Goal: Task Accomplishment & Management: Complete application form

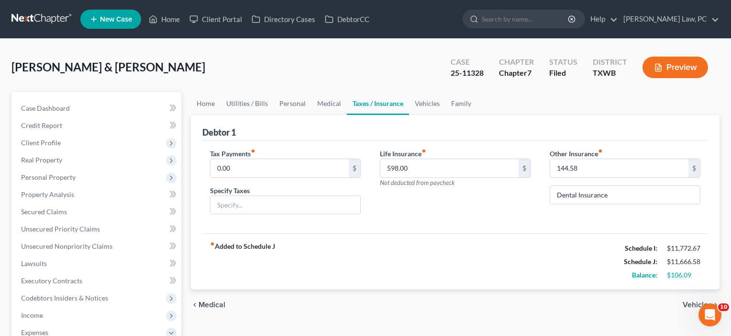
click at [105, 16] on span "New Case" at bounding box center [116, 19] width 32 height 7
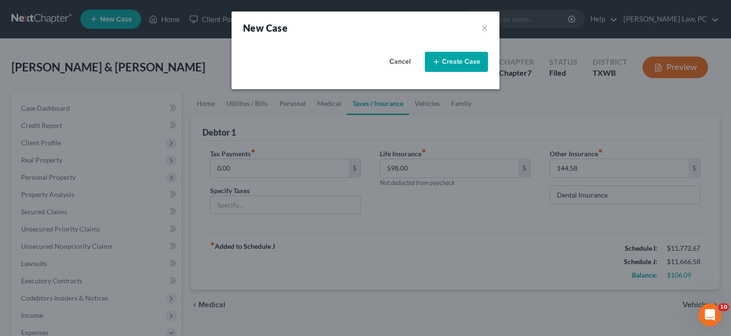
select select "79"
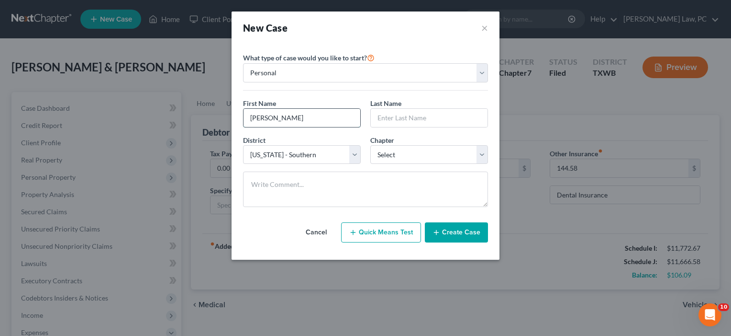
type input "[PERSON_NAME]"
select select "80"
select select "0"
click at [456, 233] on button "Create Case" at bounding box center [456, 232] width 63 height 20
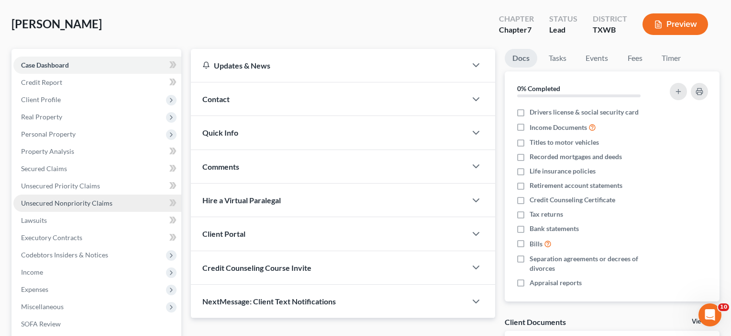
scroll to position [87, 0]
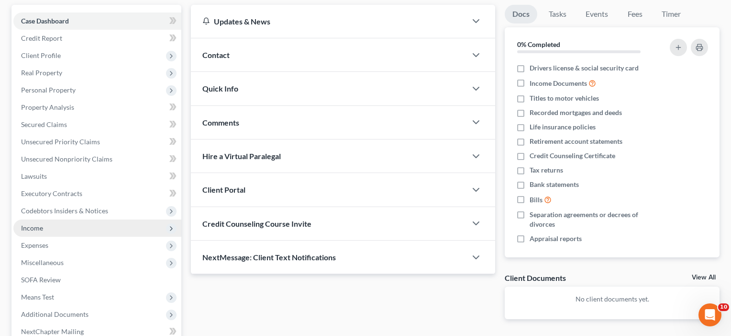
click at [32, 228] on span "Income" at bounding box center [32, 228] width 22 height 8
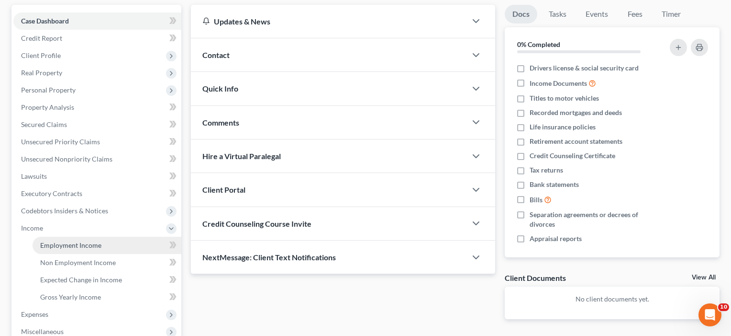
click at [40, 243] on link "Employment Income" at bounding box center [107, 244] width 149 height 17
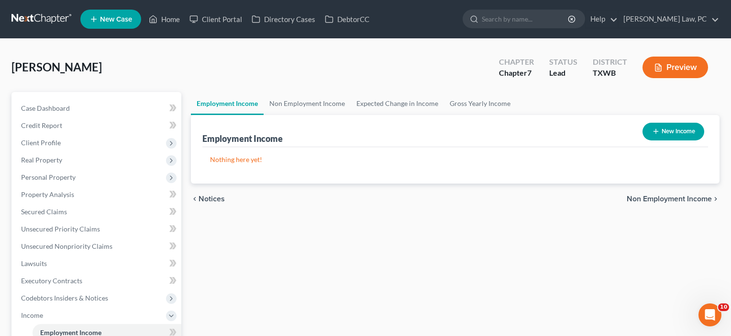
click at [681, 133] on button "New Income" at bounding box center [674, 132] width 62 height 18
select select "0"
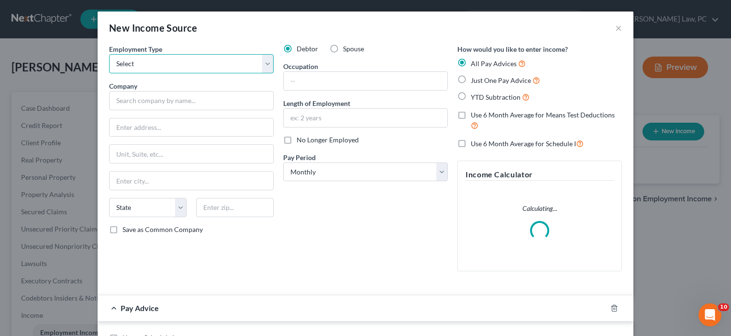
select select "0"
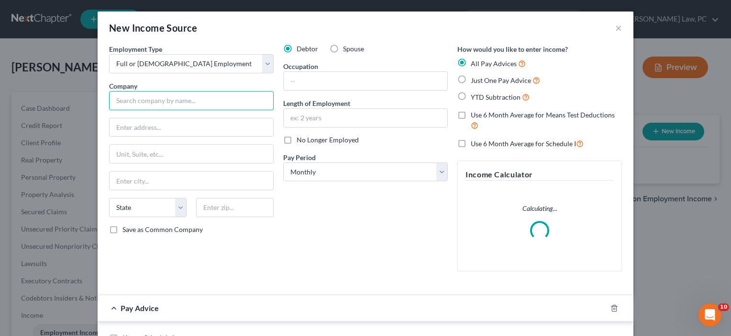
click at [157, 103] on input "text" at bounding box center [191, 100] width 165 height 19
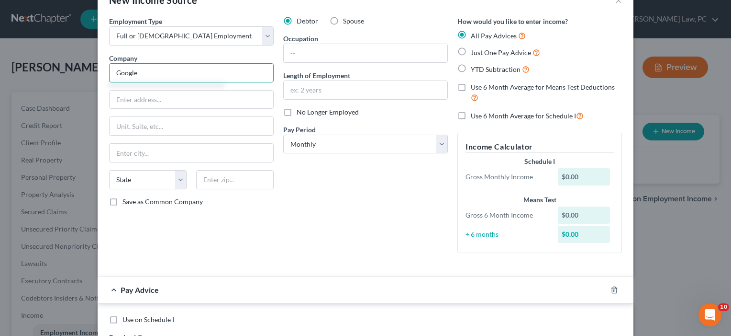
scroll to position [30, 0]
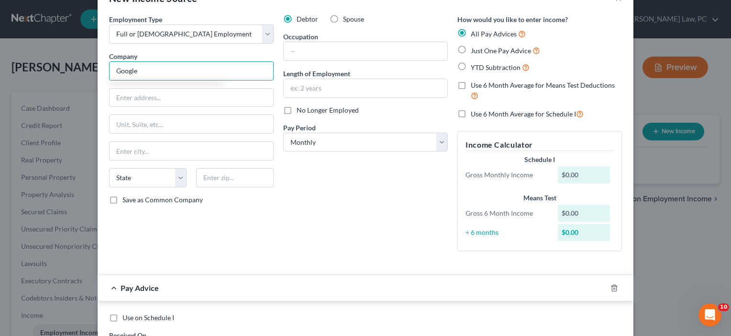
type input "Google"
click at [343, 20] on label "Spouse" at bounding box center [353, 19] width 21 height 10
click at [347, 20] on input "Spouse" at bounding box center [350, 17] width 6 height 6
radio input "true"
click at [504, 50] on span "Just One Pay Advice" at bounding box center [501, 50] width 60 height 8
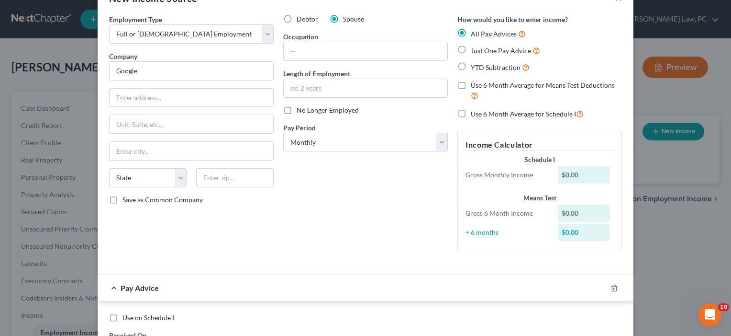
click at [481, 50] on input "Just One Pay Advice" at bounding box center [478, 48] width 6 height 6
radio input "true"
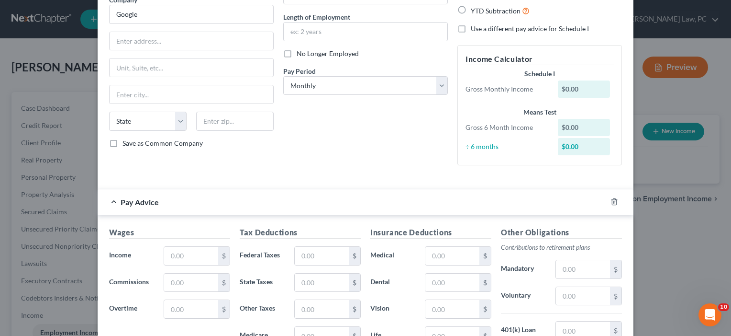
scroll to position [151, 0]
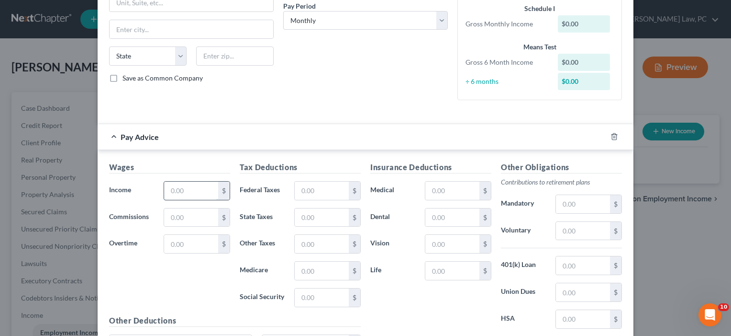
click at [189, 191] on input "text" at bounding box center [191, 190] width 54 height 18
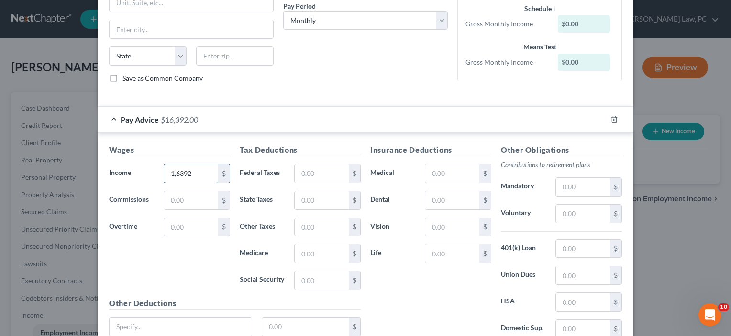
type input "16,392"
click at [327, 176] on input "text" at bounding box center [322, 173] width 54 height 18
type input "4,918"
click at [431, 167] on input "text" at bounding box center [452, 173] width 54 height 18
type input "200"
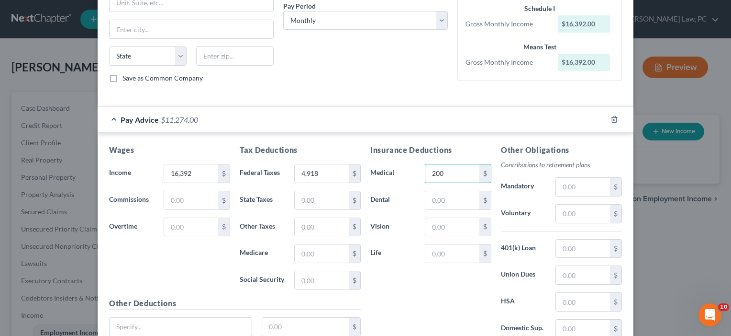
click at [438, 293] on div "Insurance Deductions Medical 200 $ Dental $ Vision $ Life $" at bounding box center [431, 244] width 131 height 201
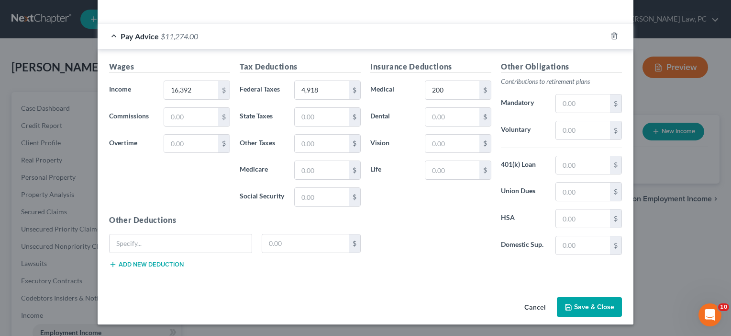
scroll to position [235, 0]
click at [571, 308] on polyline "button" at bounding box center [568, 308] width 3 height 2
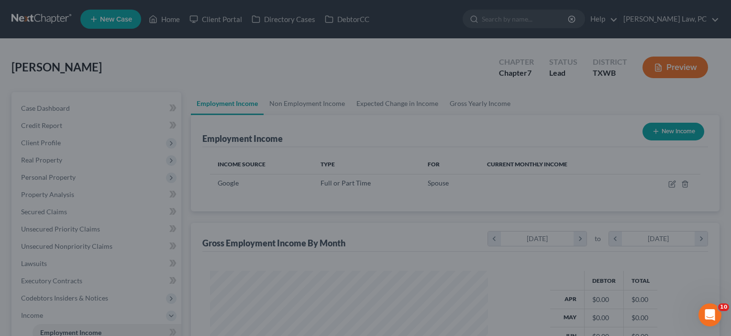
scroll to position [171, 298]
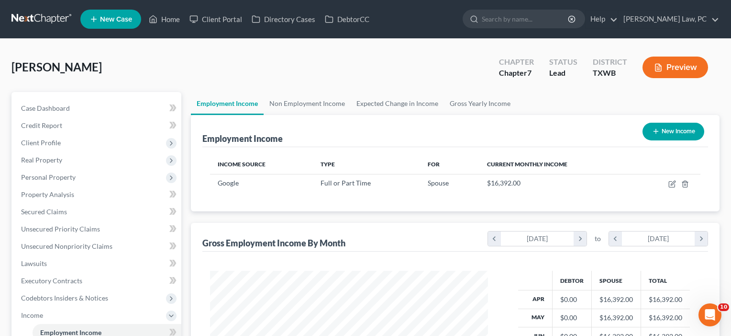
click at [670, 126] on button "New Income" at bounding box center [674, 132] width 62 height 18
select select "0"
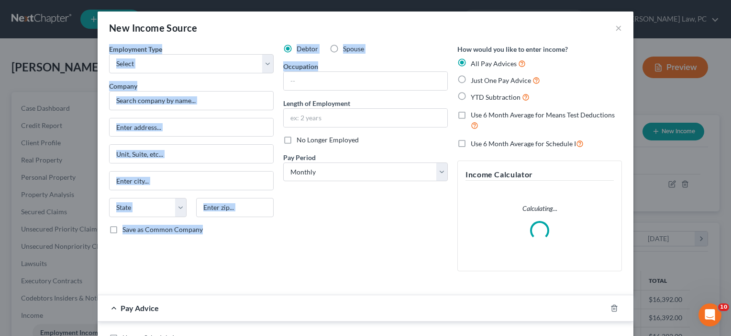
drag, startPoint x: 585, startPoint y: 38, endPoint x: 449, endPoint y: 89, distance: 145.5
click at [449, 89] on div "New Income Source × Employment Type * Select Full or [DEMOGRAPHIC_DATA] Employm…" at bounding box center [366, 330] width 536 height 638
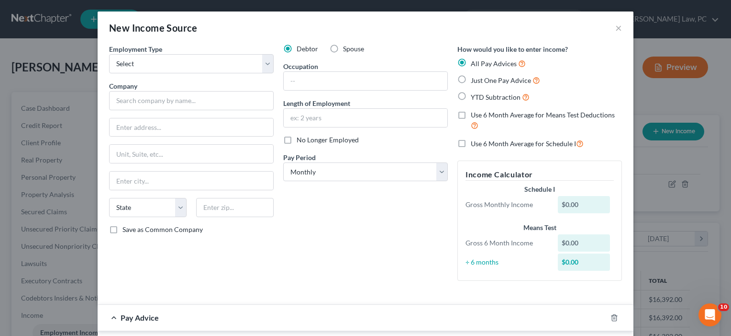
click at [241, 25] on div "New Income Source ×" at bounding box center [366, 27] width 536 height 33
select select "1"
click at [162, 106] on input "text" at bounding box center [191, 100] width 165 height 19
click at [479, 77] on span "Just One Pay Advice" at bounding box center [501, 80] width 60 height 8
click at [479, 77] on input "Just One Pay Advice" at bounding box center [478, 78] width 6 height 6
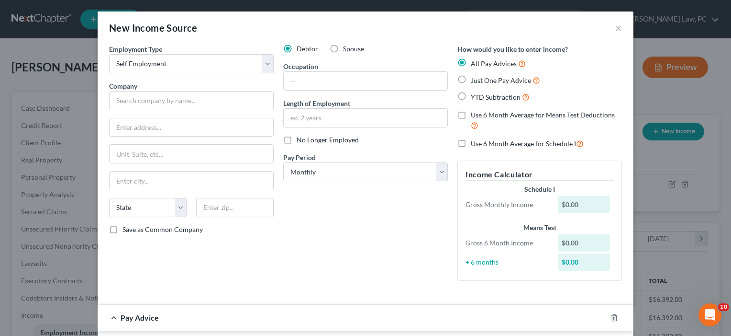
radio input "true"
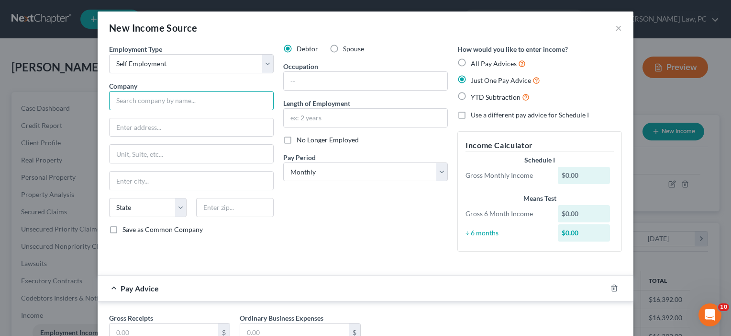
click at [159, 101] on input "text" at bounding box center [191, 100] width 165 height 19
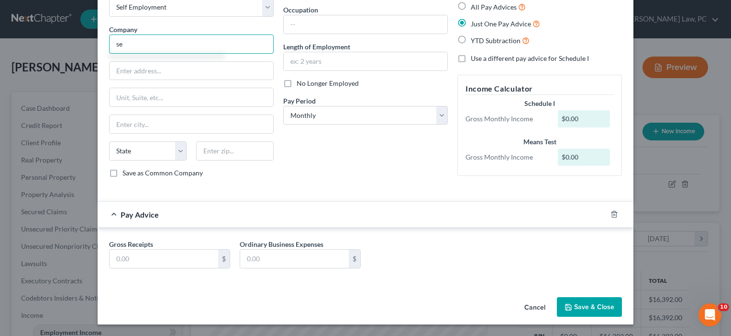
scroll to position [56, 0]
type input "se"
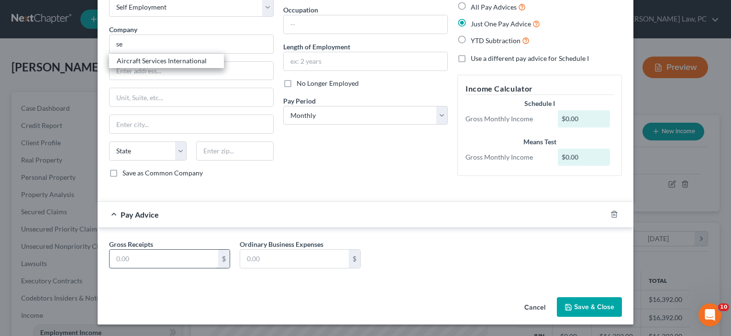
click at [122, 260] on input "text" at bounding box center [164, 258] width 109 height 18
type input "1,000"
click at [603, 305] on button "Save & Close" at bounding box center [589, 307] width 65 height 20
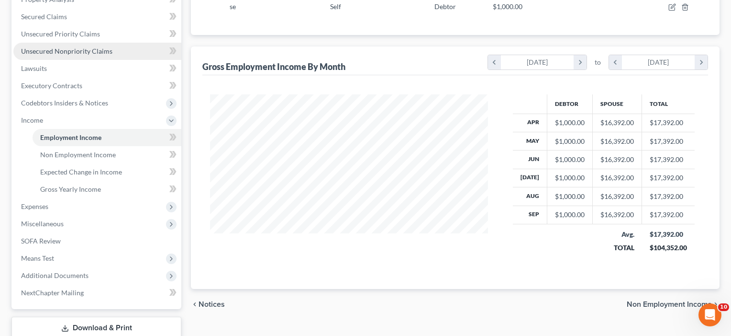
scroll to position [206, 0]
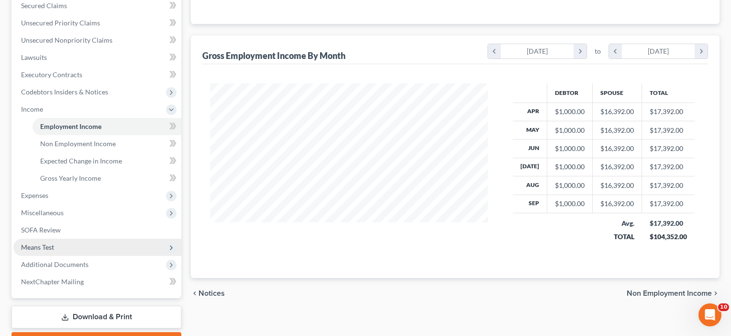
click at [39, 246] on span "Means Test" at bounding box center [37, 247] width 33 height 8
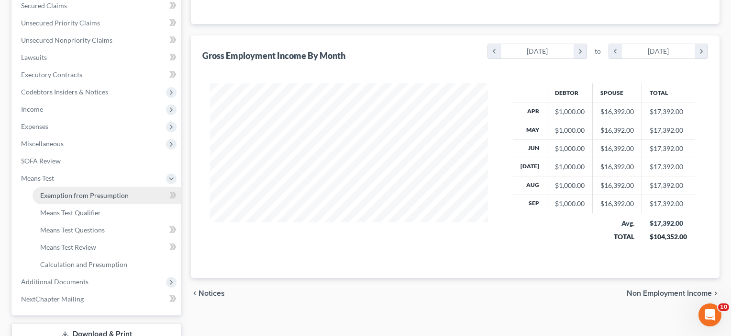
click at [104, 190] on link "Exemption from Presumption" at bounding box center [107, 195] width 149 height 17
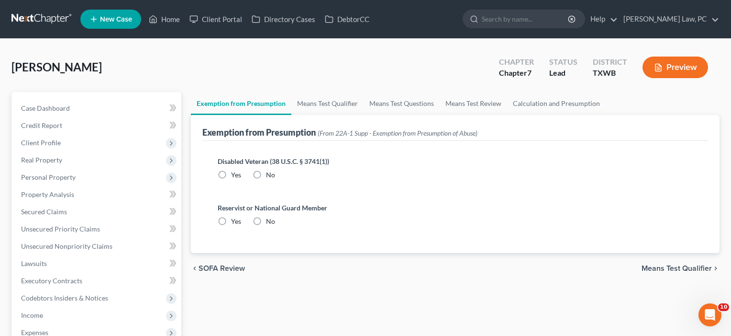
click at [266, 171] on label "No" at bounding box center [270, 175] width 9 height 10
click at [270, 171] on input "No" at bounding box center [273, 173] width 6 height 6
radio input "true"
click at [266, 217] on label "No" at bounding box center [270, 221] width 9 height 10
click at [270, 217] on input "No" at bounding box center [273, 219] width 6 height 6
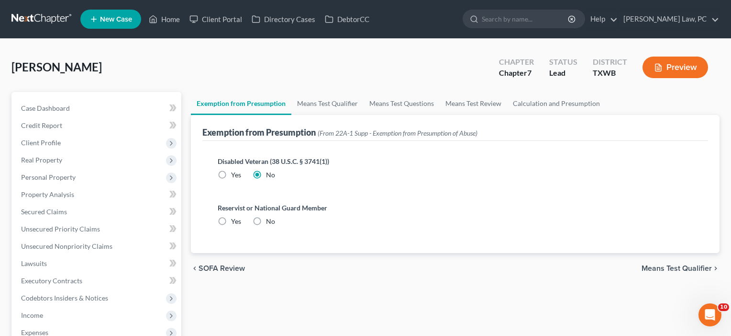
radio input "true"
click at [688, 264] on span "Means Test Qualifier" at bounding box center [677, 268] width 70 height 8
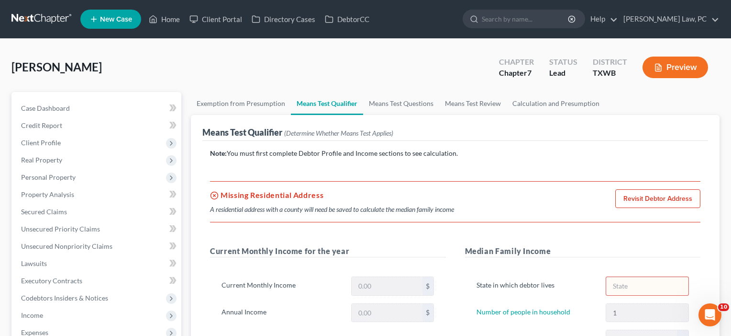
click at [659, 196] on link "Revisit Debtor Address" at bounding box center [657, 198] width 85 height 19
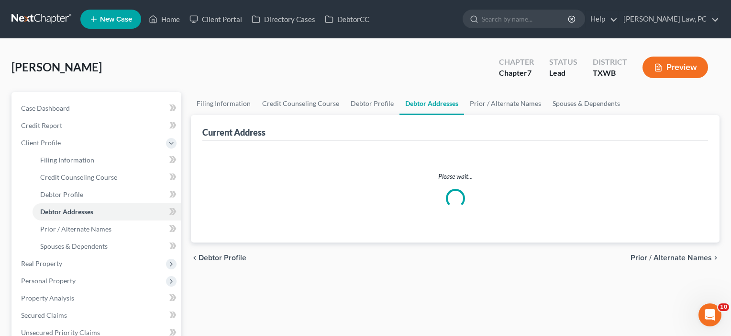
select select "0"
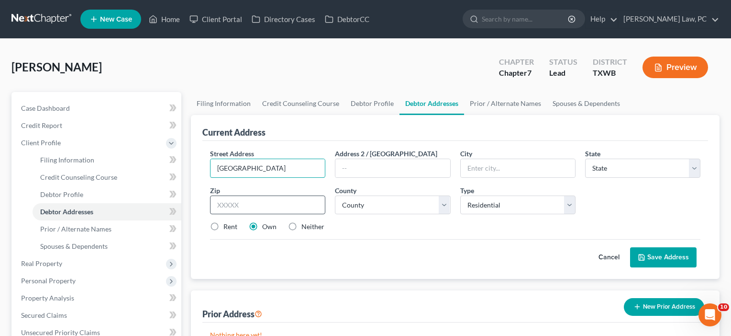
type input "[GEOGRAPHIC_DATA]"
type input "78727"
type input "Austin"
select select "45"
click at [368, 238] on div "Street Address * [GEOGRAPHIC_DATA] 2 / [GEOGRAPHIC_DATA] * [GEOGRAPHIC_DATA] * …" at bounding box center [455, 193] width 500 height 91
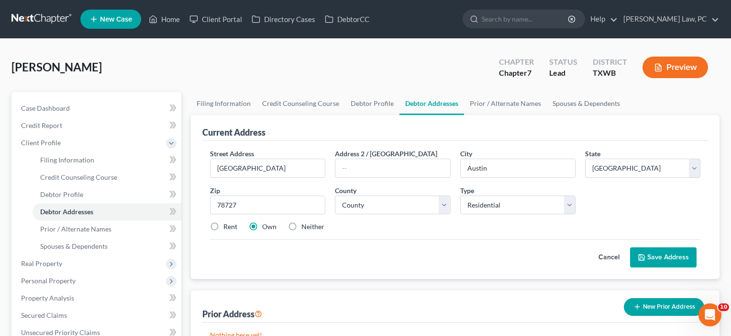
click at [669, 257] on button "Save Address" at bounding box center [663, 257] width 67 height 20
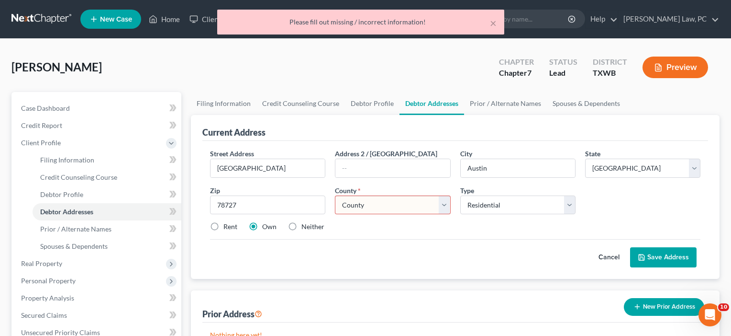
select select "226"
click at [651, 257] on button "Save Address" at bounding box center [663, 257] width 67 height 20
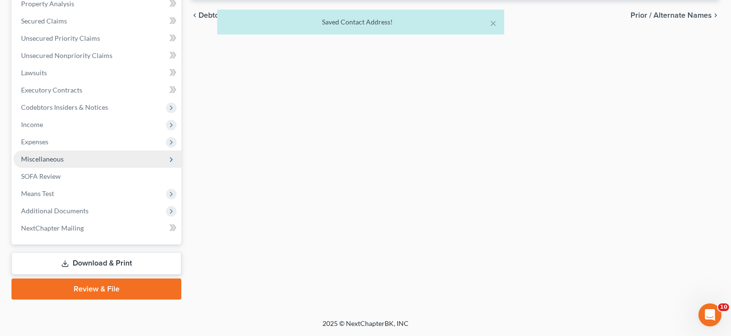
scroll to position [294, 0]
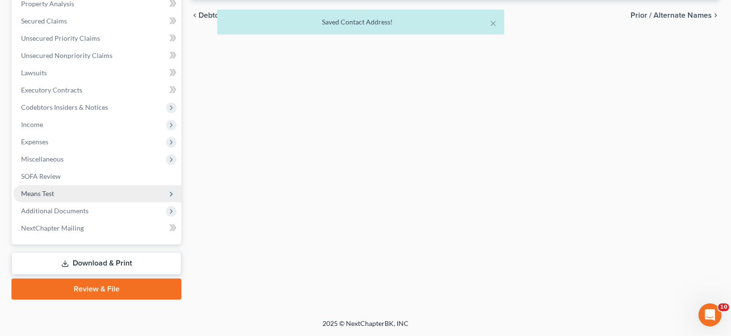
click at [44, 193] on span "Means Test" at bounding box center [37, 193] width 33 height 8
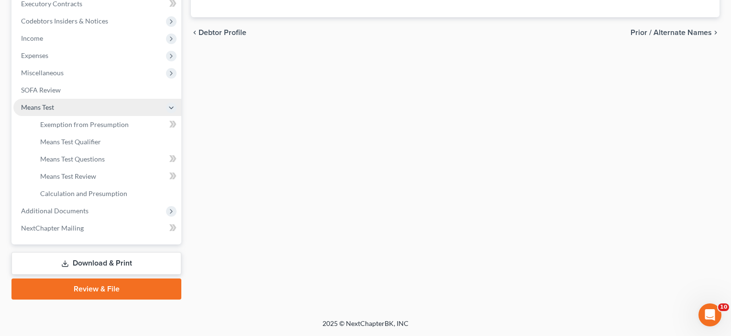
scroll to position [277, 0]
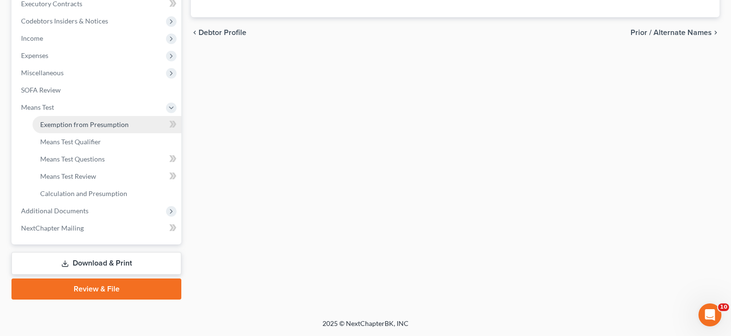
click at [66, 123] on span "Exemption from Presumption" at bounding box center [84, 124] width 89 height 8
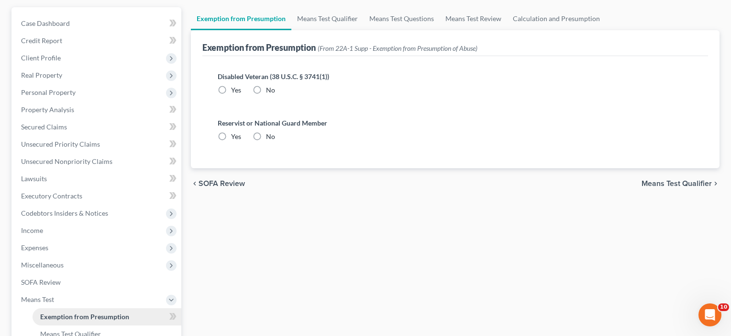
radio input "true"
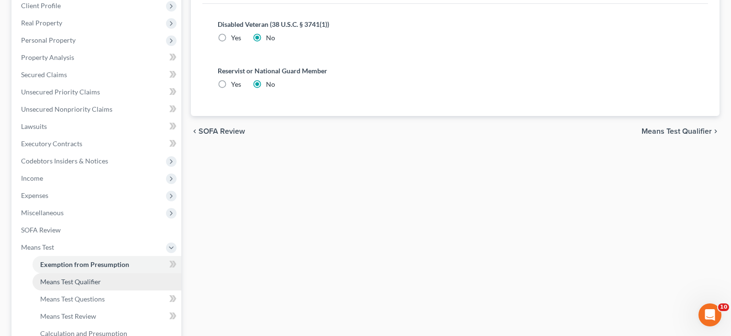
click at [62, 279] on span "Means Test Qualifier" at bounding box center [70, 281] width 61 height 8
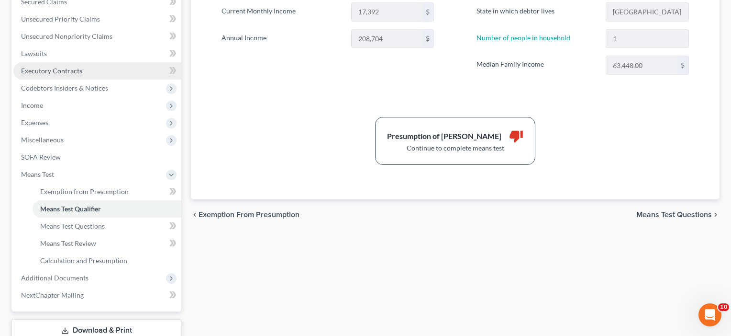
scroll to position [211, 0]
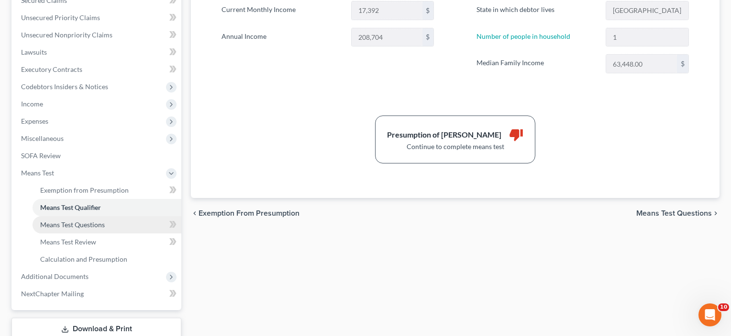
click at [75, 224] on span "Means Test Questions" at bounding box center [72, 224] width 65 height 8
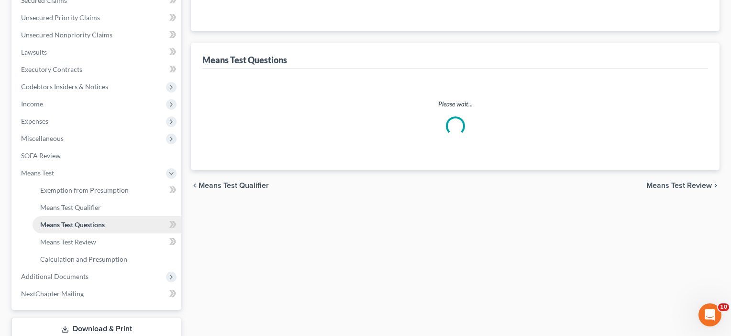
scroll to position [34, 0]
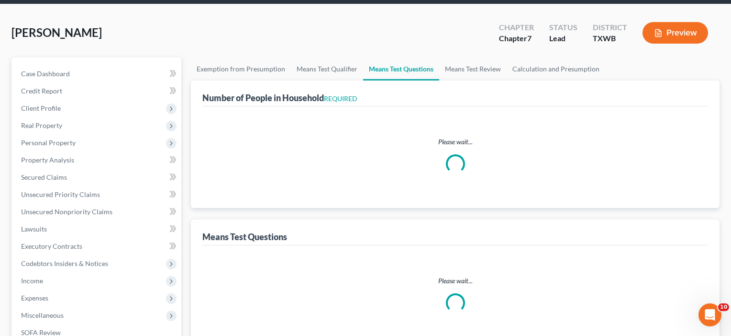
select select "0"
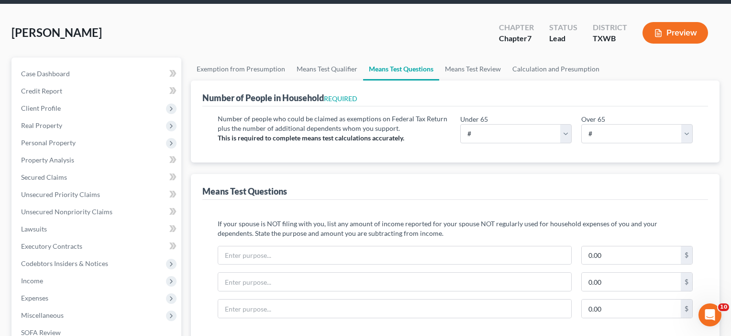
scroll to position [0, 0]
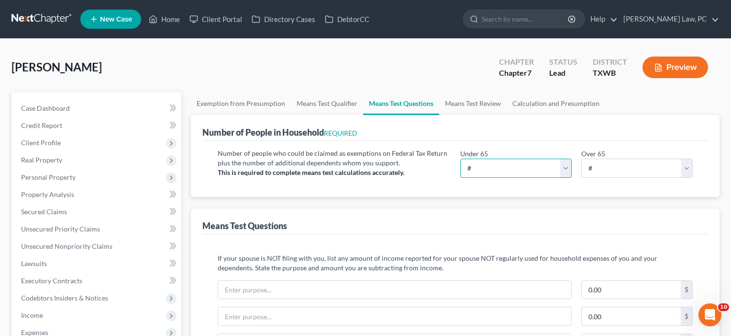
select select "3"
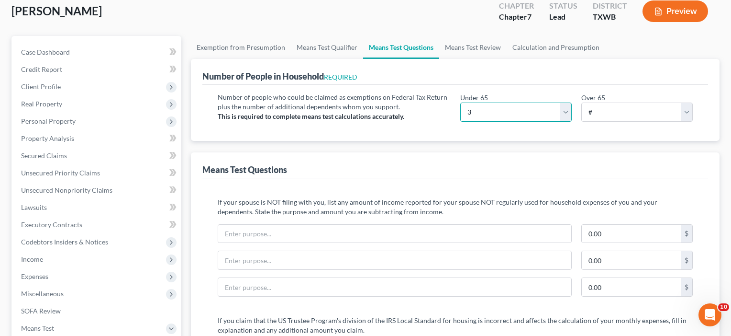
scroll to position [56, 0]
click at [273, 238] on input "text" at bounding box center [394, 234] width 353 height 18
drag, startPoint x: 613, startPoint y: 235, endPoint x: 576, endPoint y: 230, distance: 37.6
click at [576, 230] on div "0.00 $" at bounding box center [455, 237] width 485 height 27
click at [233, 233] on input "text" at bounding box center [394, 234] width 353 height 18
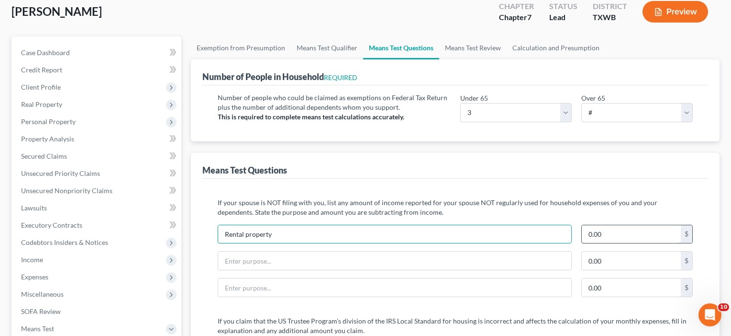
type input "Rental property"
drag, startPoint x: 638, startPoint y: 236, endPoint x: 568, endPoint y: 235, distance: 69.9
click at [568, 235] on div "Rental property 0.00 $" at bounding box center [455, 237] width 485 height 27
type input "3,600"
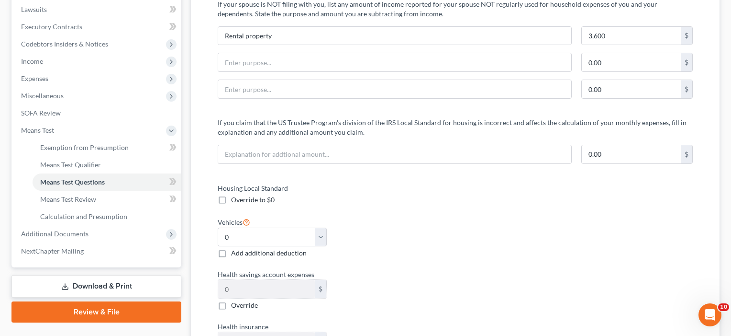
scroll to position [255, 0]
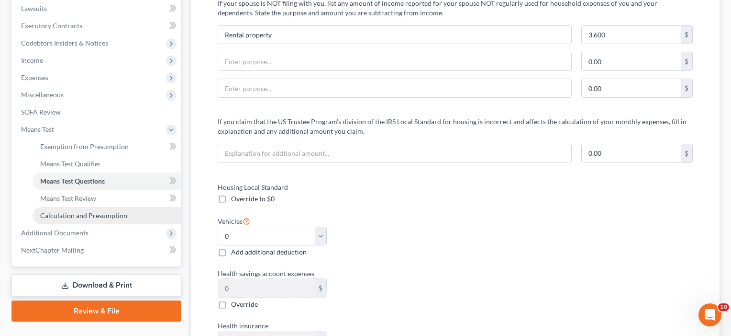
click at [58, 214] on span "Calculation and Presumption" at bounding box center [83, 215] width 87 height 8
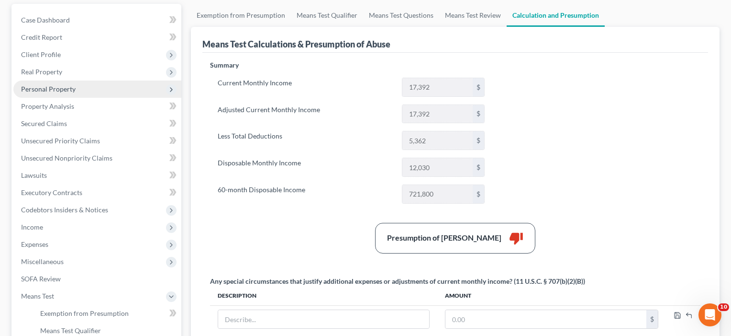
scroll to position [91, 0]
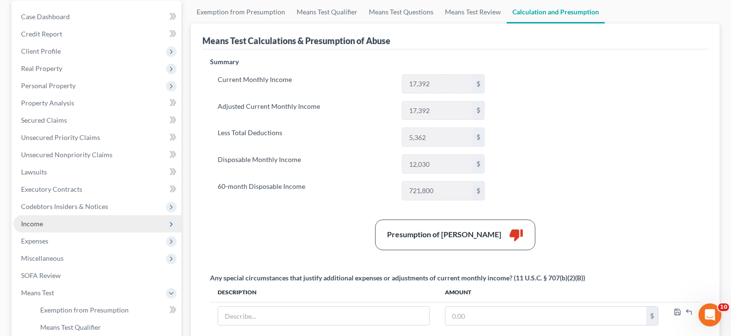
click at [29, 222] on span "Income" at bounding box center [32, 223] width 22 height 8
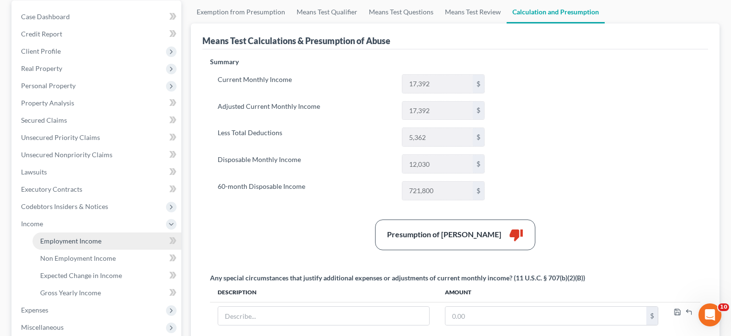
click at [49, 238] on span "Employment Income" at bounding box center [70, 240] width 61 height 8
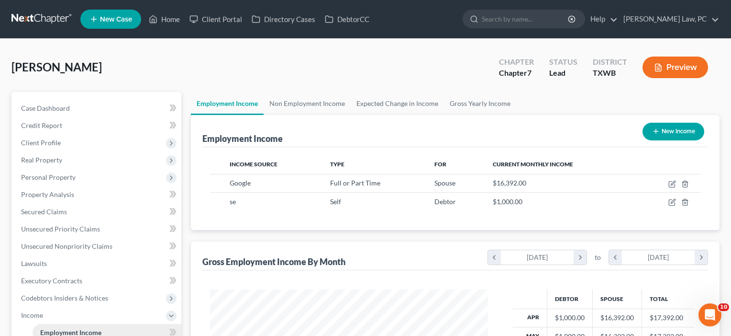
scroll to position [171, 298]
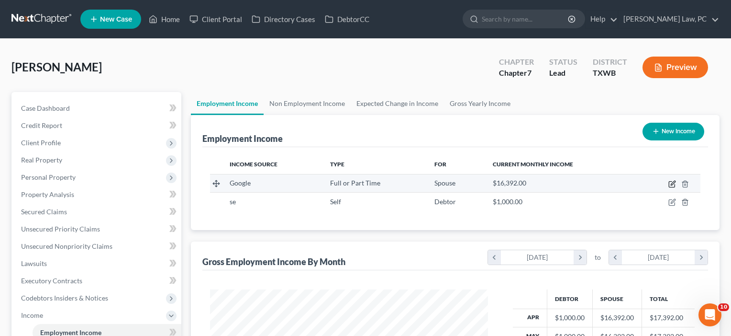
click at [671, 181] on icon "button" at bounding box center [673, 184] width 8 height 8
select select "0"
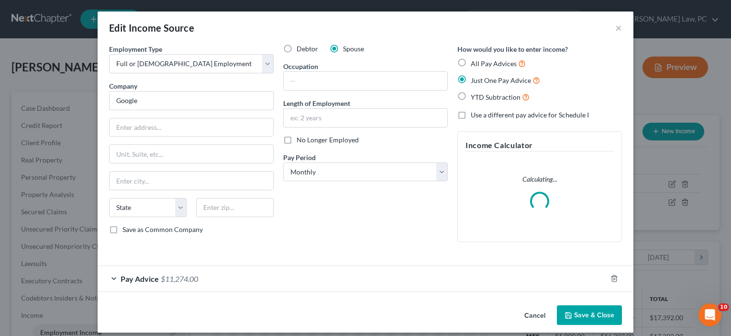
click at [579, 313] on button "Save & Close" at bounding box center [589, 315] width 65 height 20
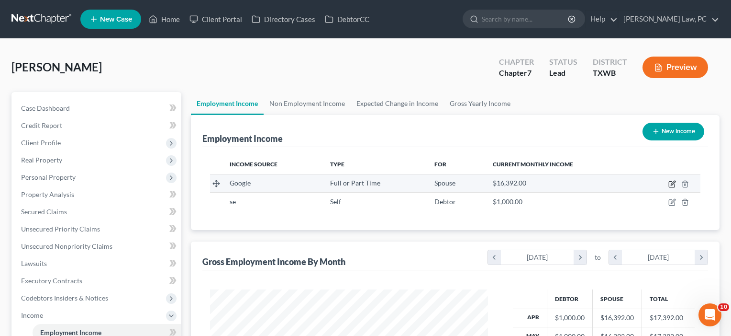
click at [669, 184] on icon "button" at bounding box center [672, 184] width 6 height 6
select select "0"
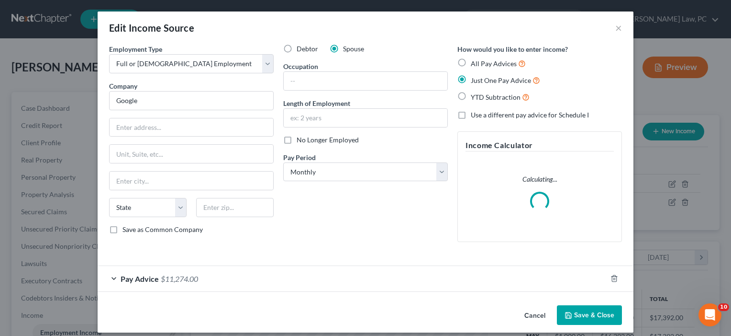
click at [599, 312] on button "Save & Close" at bounding box center [589, 315] width 65 height 20
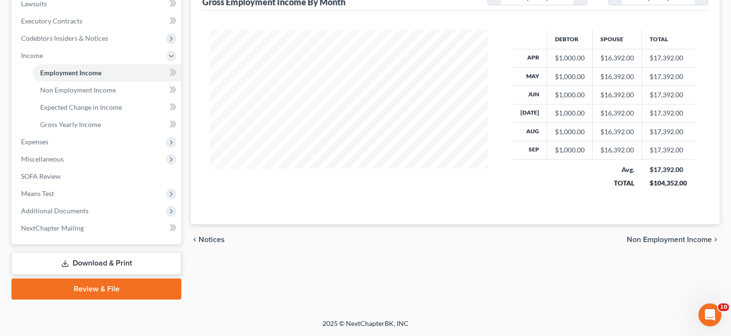
scroll to position [259, 0]
click at [29, 195] on span "Means Test" at bounding box center [37, 193] width 33 height 8
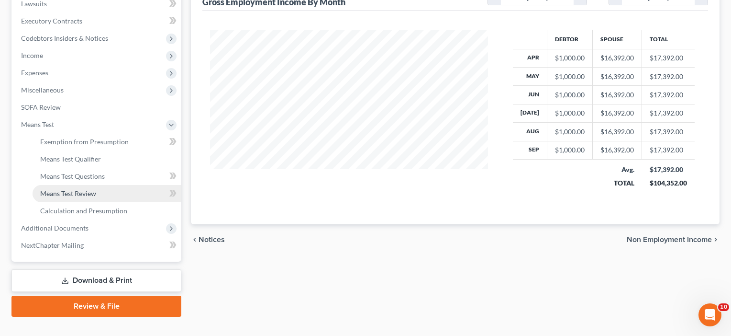
click at [74, 197] on span "Means Test Review" at bounding box center [68, 193] width 56 height 8
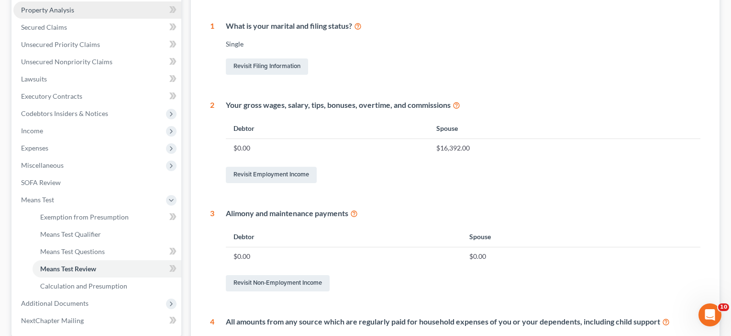
scroll to position [283, 0]
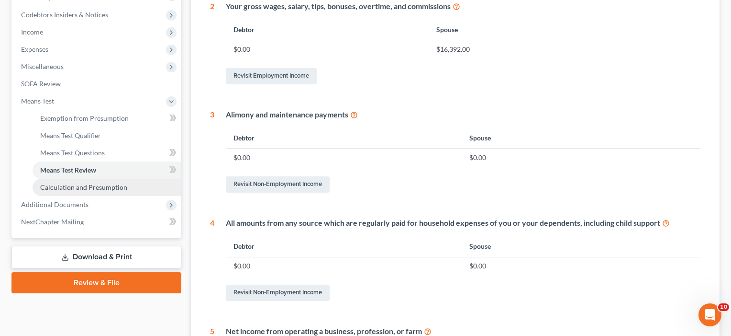
click at [86, 191] on link "Calculation and Presumption" at bounding box center [107, 187] width 149 height 17
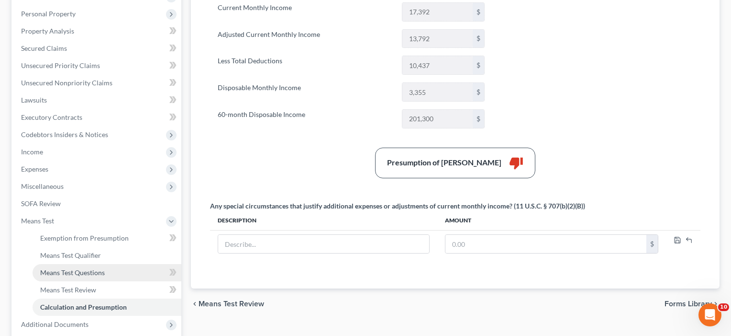
click at [73, 269] on span "Means Test Questions" at bounding box center [72, 272] width 65 height 8
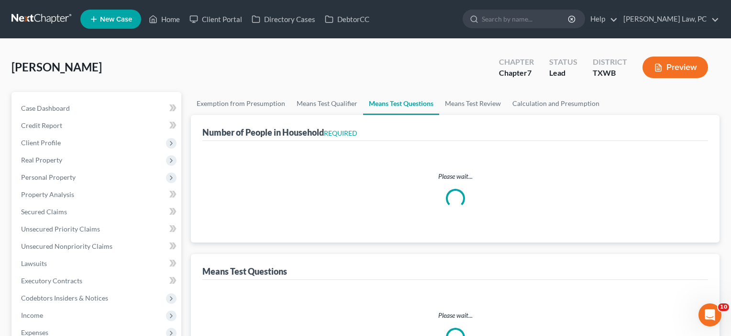
select select "3"
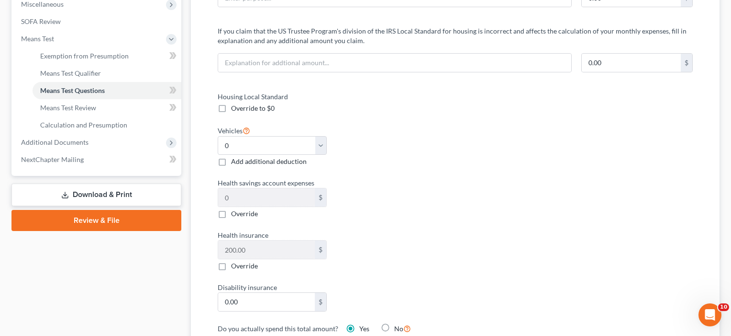
scroll to position [364, 0]
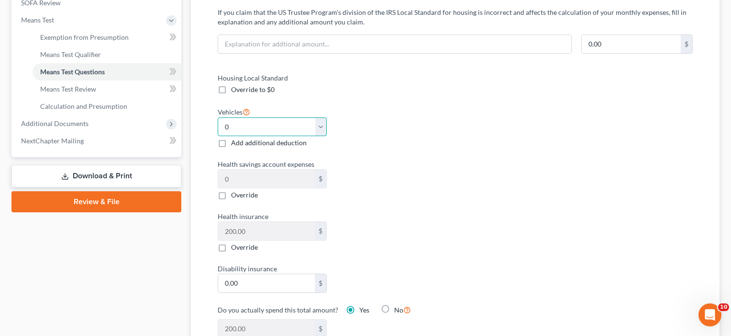
select select "2"
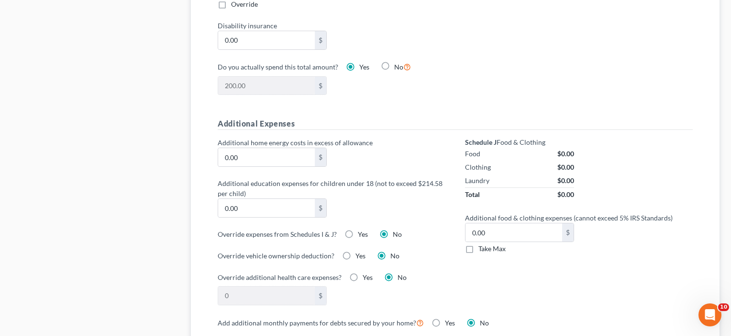
scroll to position [716, 0]
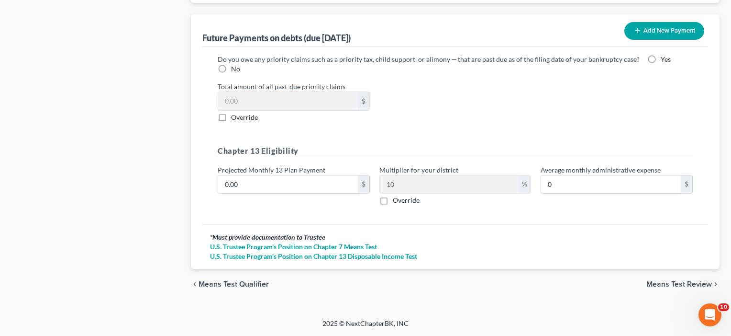
click at [672, 283] on span "Means Test Review" at bounding box center [680, 284] width 66 height 8
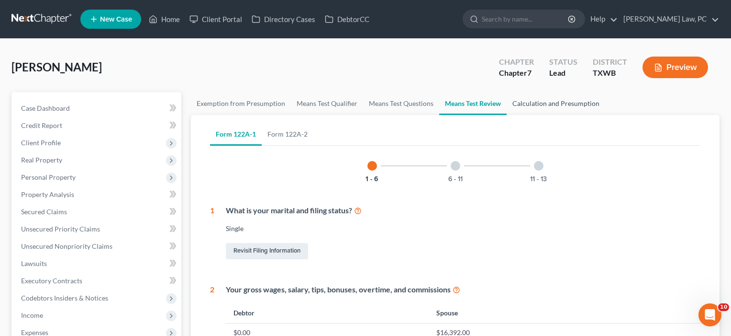
click at [551, 101] on link "Calculation and Presumption" at bounding box center [556, 103] width 99 height 23
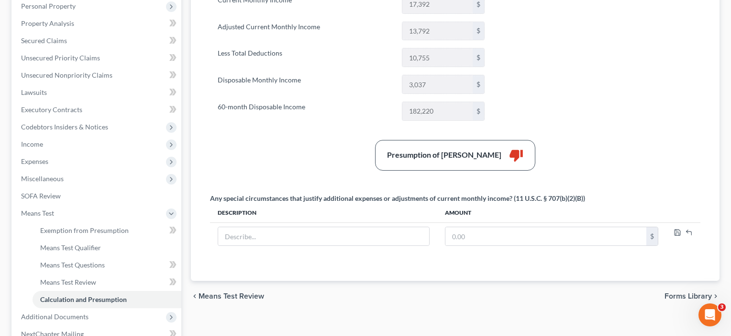
scroll to position [175, 0]
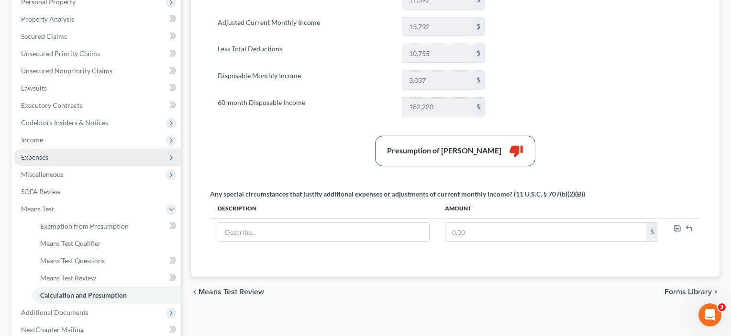
click at [27, 157] on span "Expenses" at bounding box center [34, 157] width 27 height 8
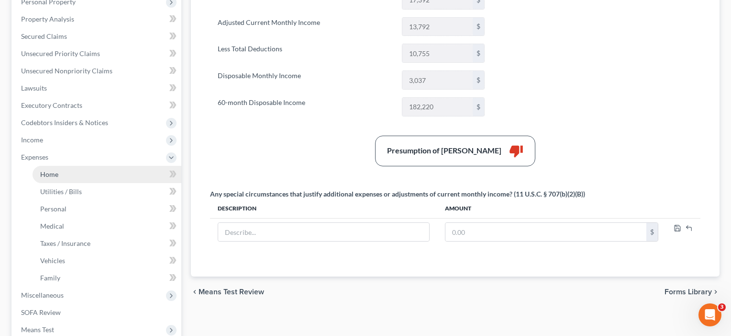
click at [41, 178] on span "Home" at bounding box center [49, 174] width 18 height 8
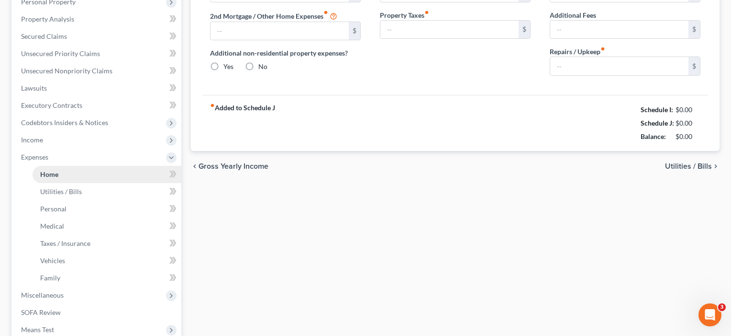
type input "0.00"
radio input "true"
type input "0.00"
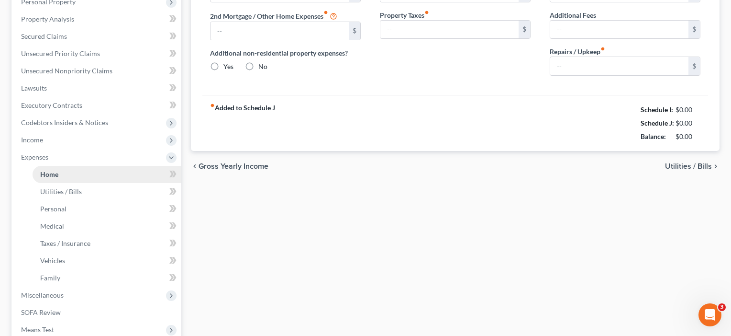
type input "0.00"
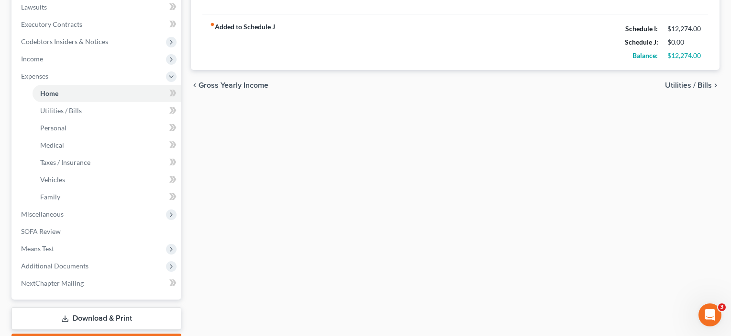
scroll to position [263, 0]
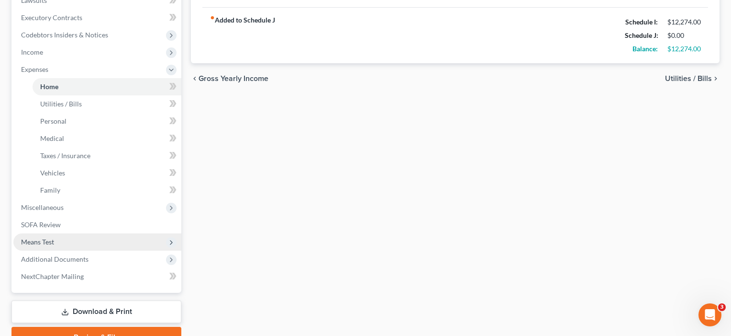
click at [53, 240] on span "Means Test" at bounding box center [37, 241] width 33 height 8
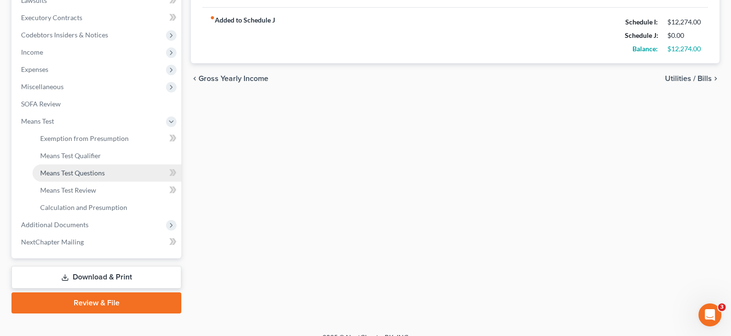
click at [59, 166] on link "Means Test Questions" at bounding box center [107, 172] width 149 height 17
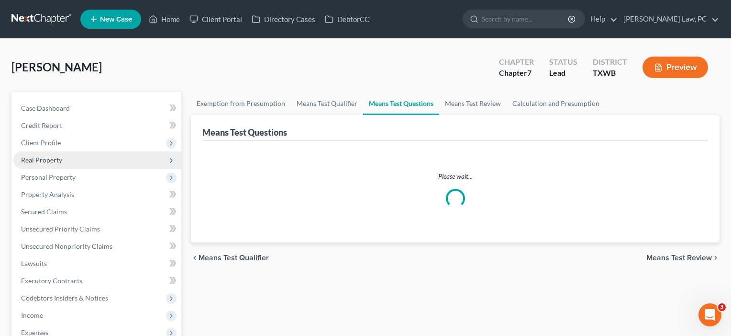
select select "3"
select select "2"
